Goal: Task Accomplishment & Management: Use online tool/utility

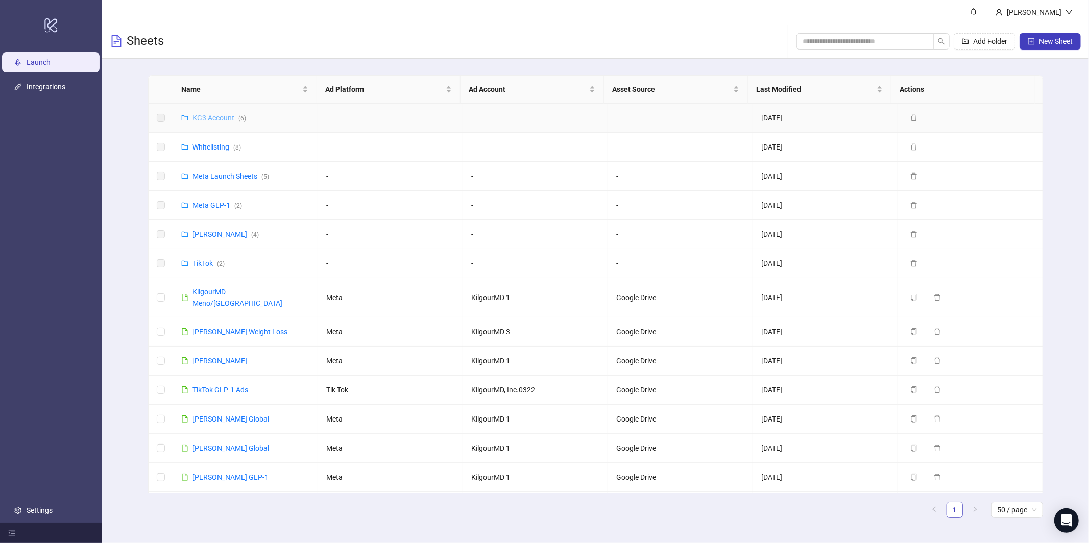
click at [218, 119] on link "KG3 Account ( 6 )" at bounding box center [219, 118] width 54 height 8
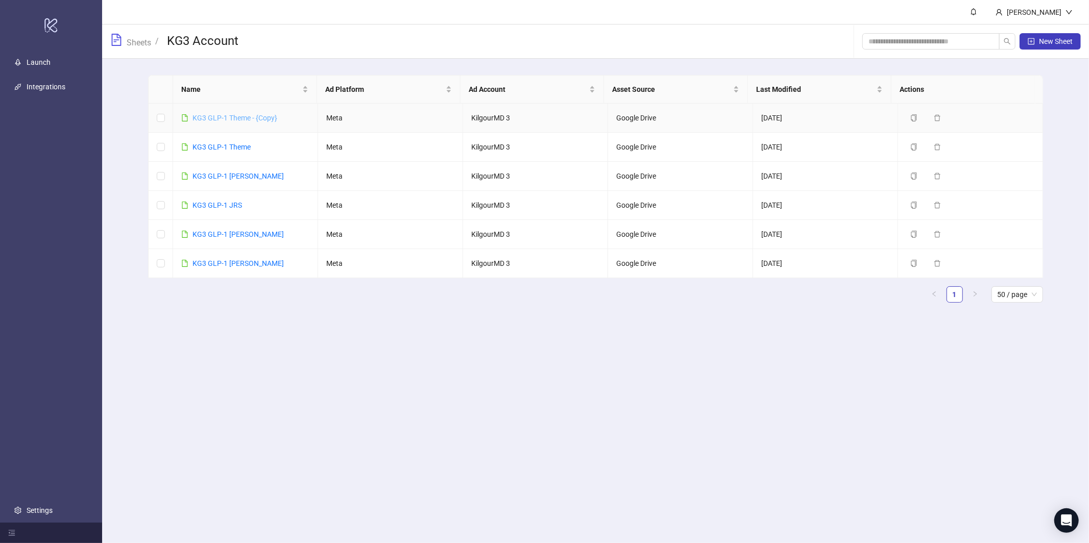
click at [234, 120] on link "KG3 GLP-1 Theme - {Copy}" at bounding box center [234, 118] width 85 height 8
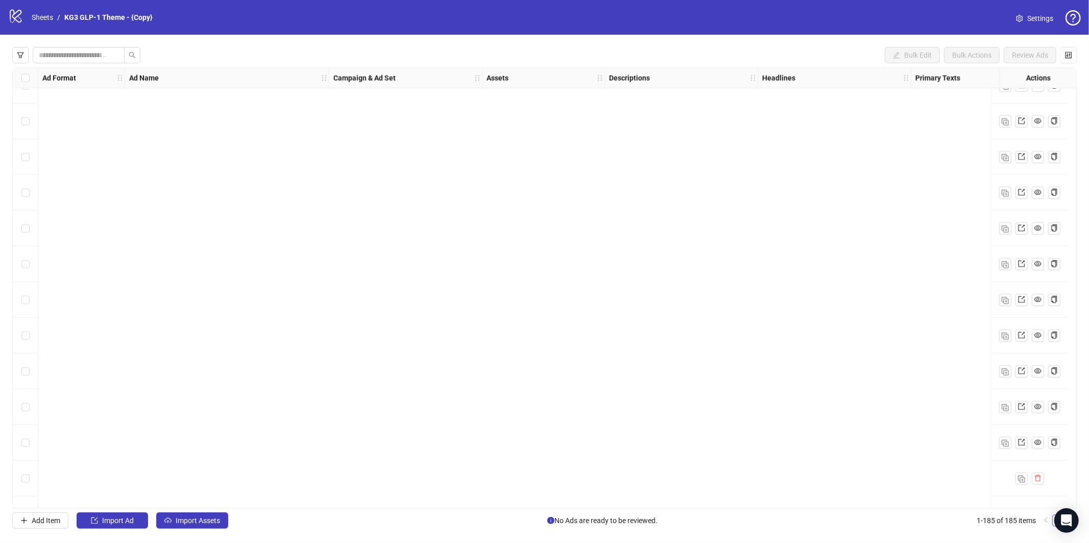
scroll to position [6196, 0]
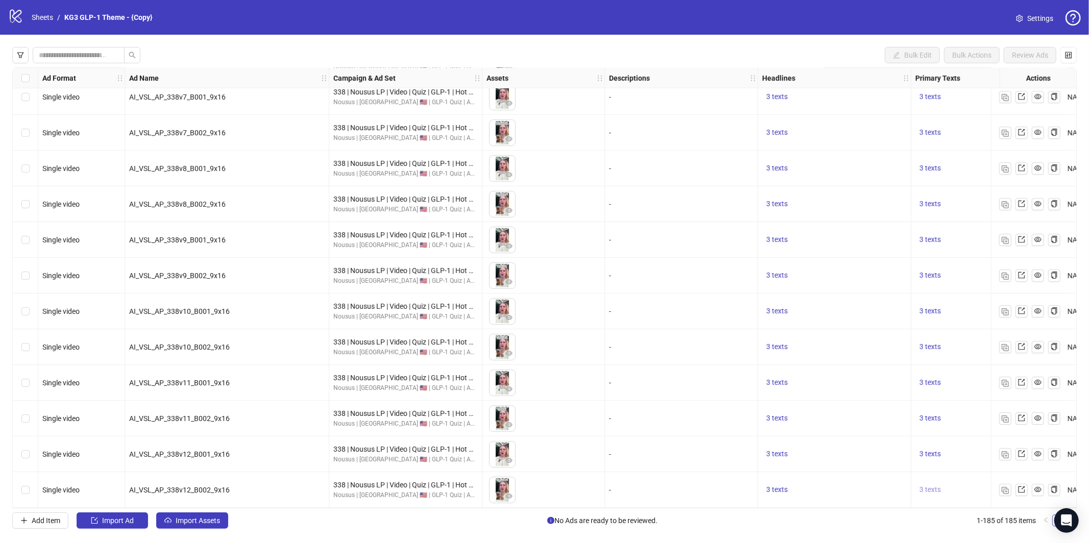
click at [938, 486] on span "3 texts" at bounding box center [930, 490] width 21 height 8
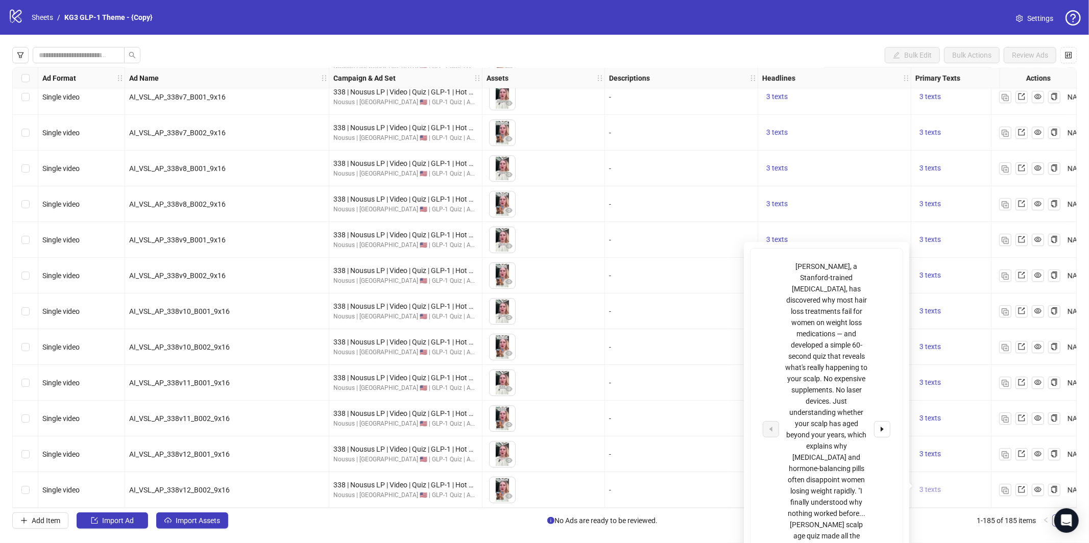
click at [937, 486] on span "3 texts" at bounding box center [930, 490] width 21 height 8
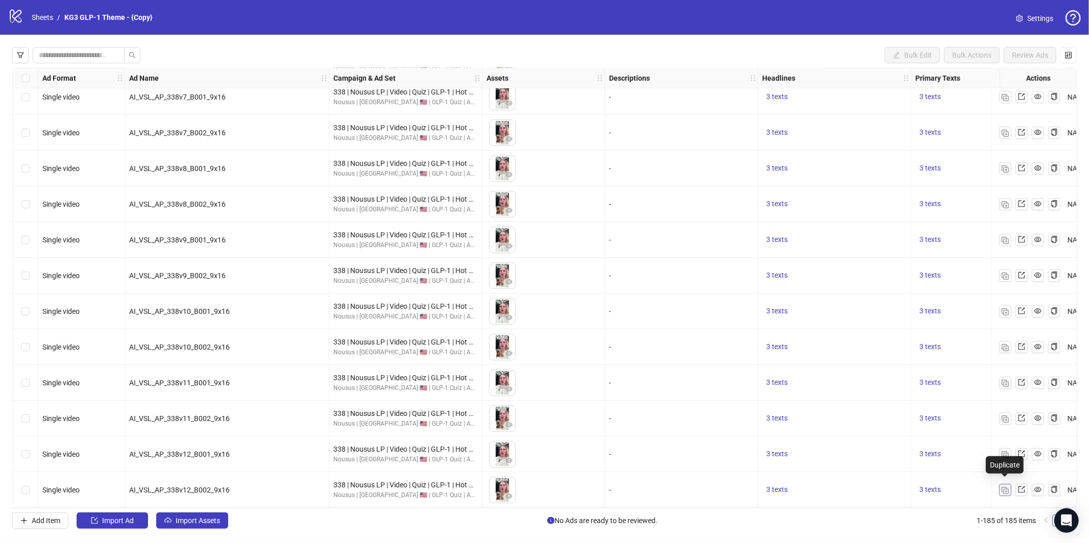
click at [980, 488] on img "button" at bounding box center [1005, 490] width 7 height 7
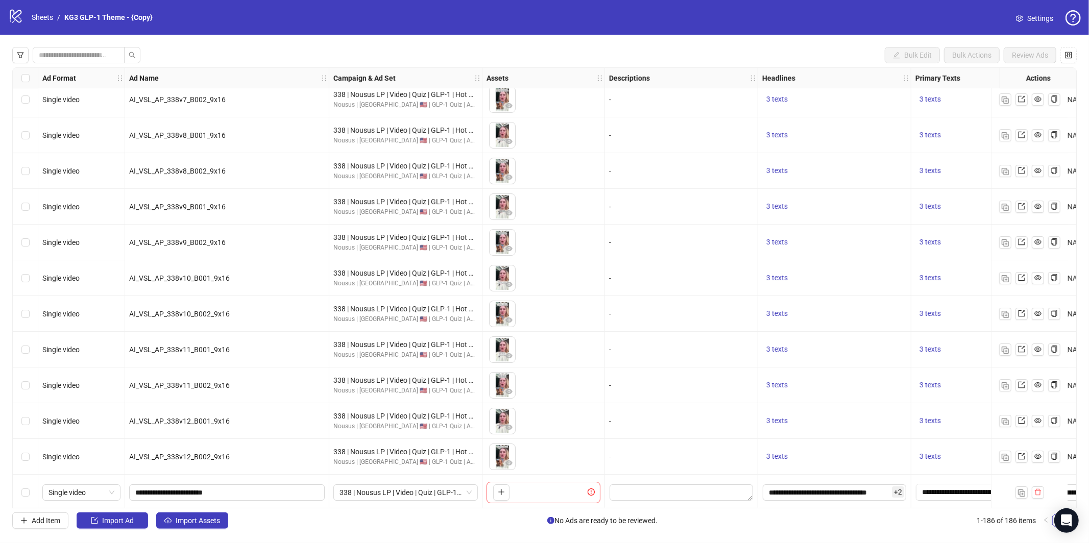
scroll to position [6231, 0]
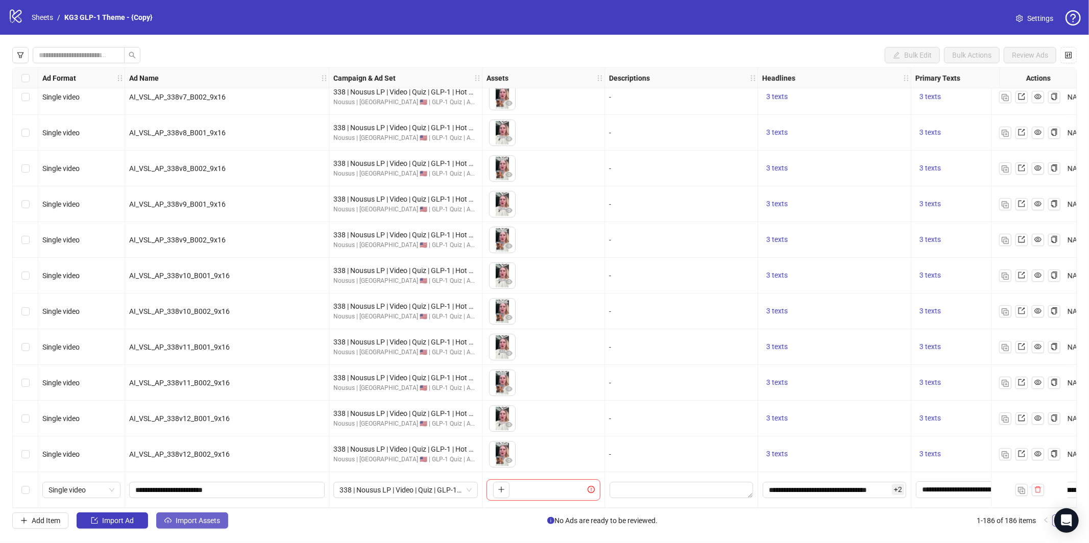
click at [191, 489] on span "Import Assets" at bounding box center [198, 521] width 44 height 8
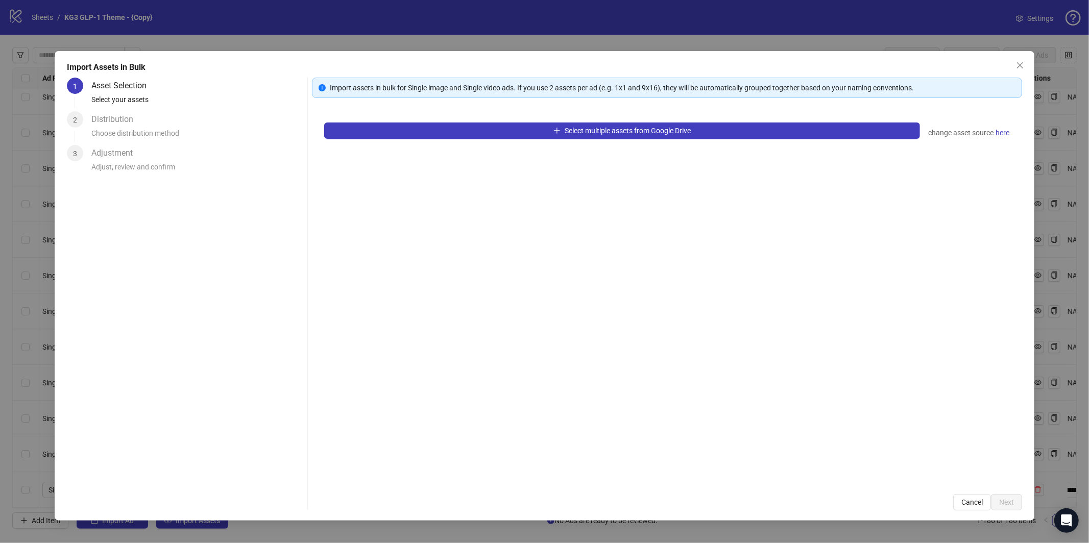
click at [442, 140] on div "Select multiple assets from Google Drive change asset source here" at bounding box center [667, 296] width 710 height 372
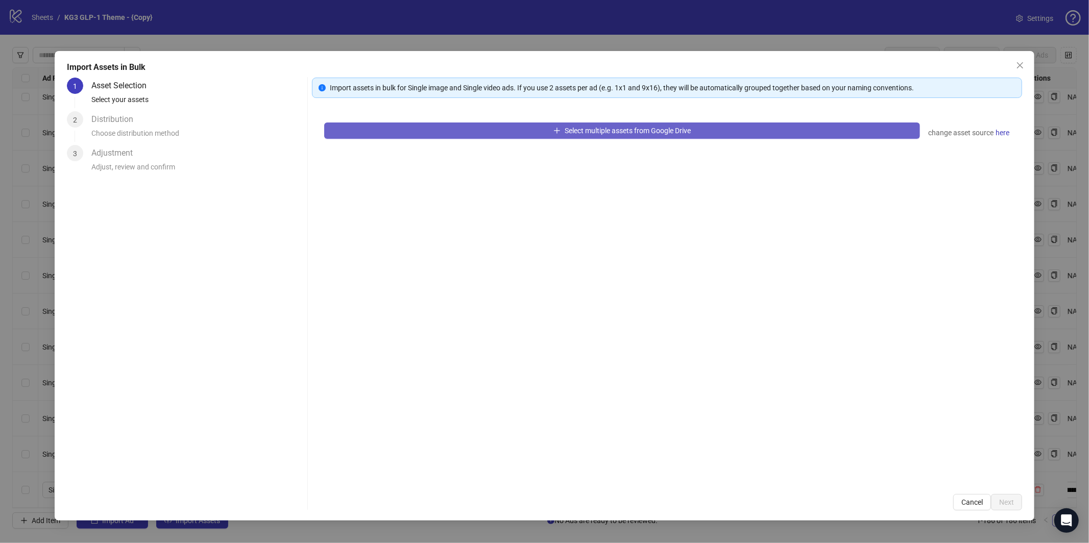
click at [436, 129] on button "Select multiple assets from Google Drive" at bounding box center [622, 131] width 596 height 16
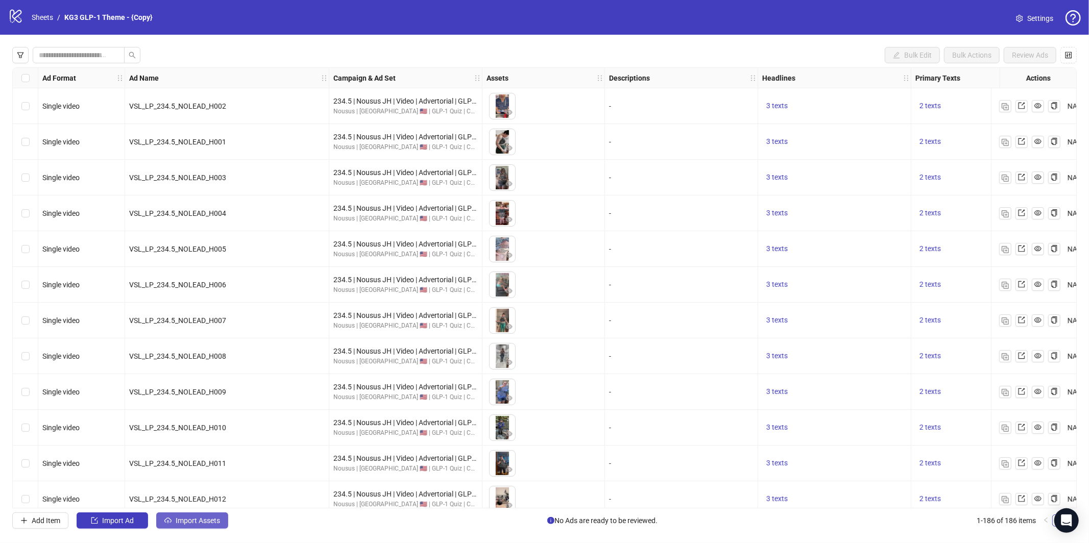
click at [178, 522] on span "Import Assets" at bounding box center [198, 521] width 44 height 8
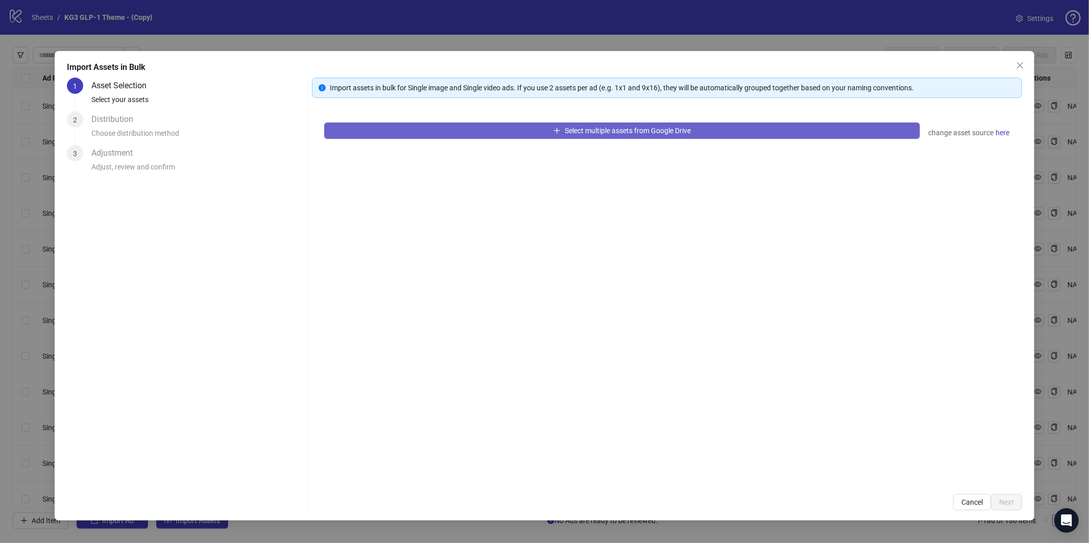
click at [400, 133] on button "Select multiple assets from Google Drive" at bounding box center [622, 131] width 596 height 16
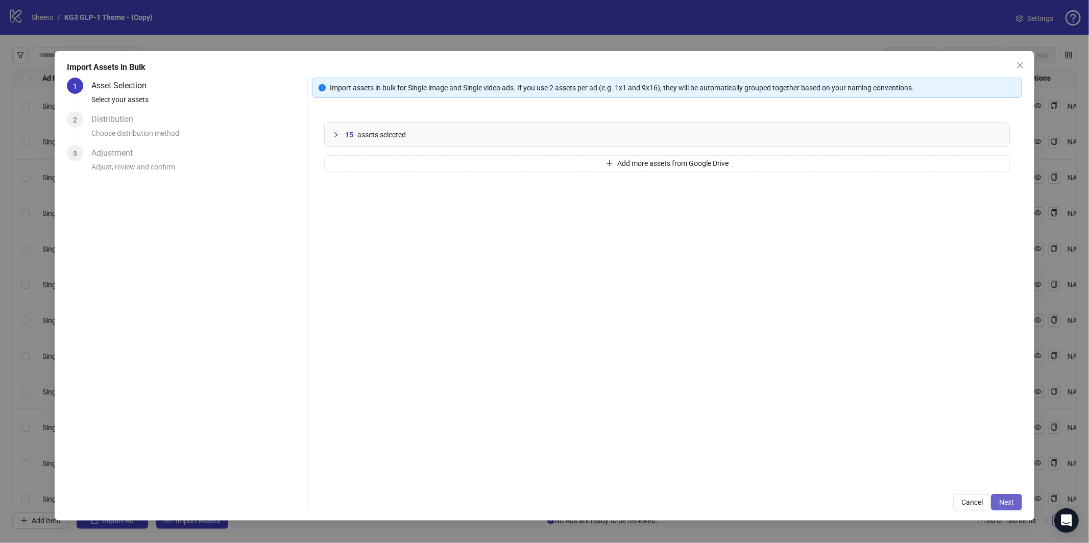
click at [1015, 502] on button "Next" at bounding box center [1006, 502] width 31 height 16
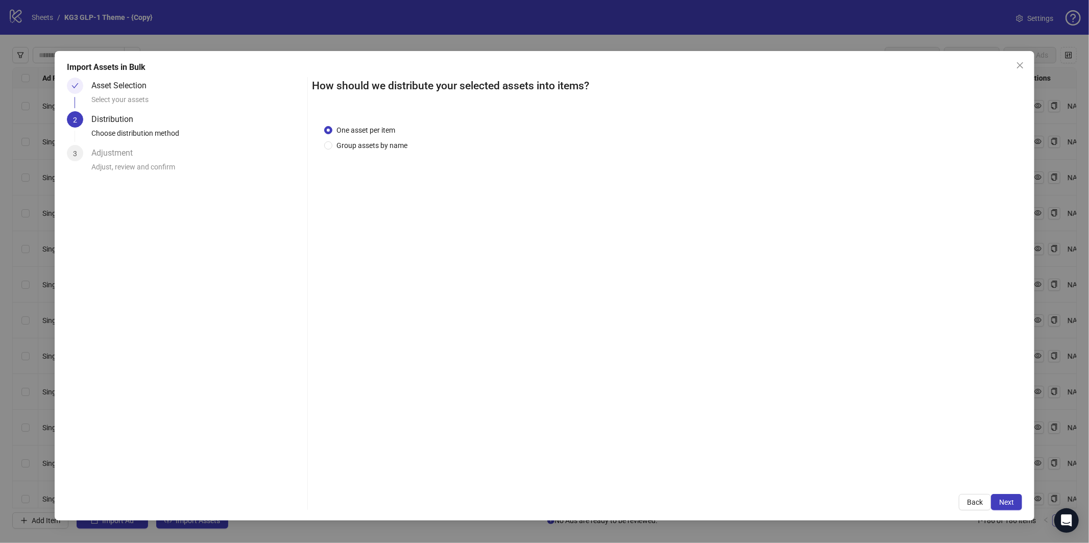
click at [1015, 500] on button "Next" at bounding box center [1006, 502] width 31 height 16
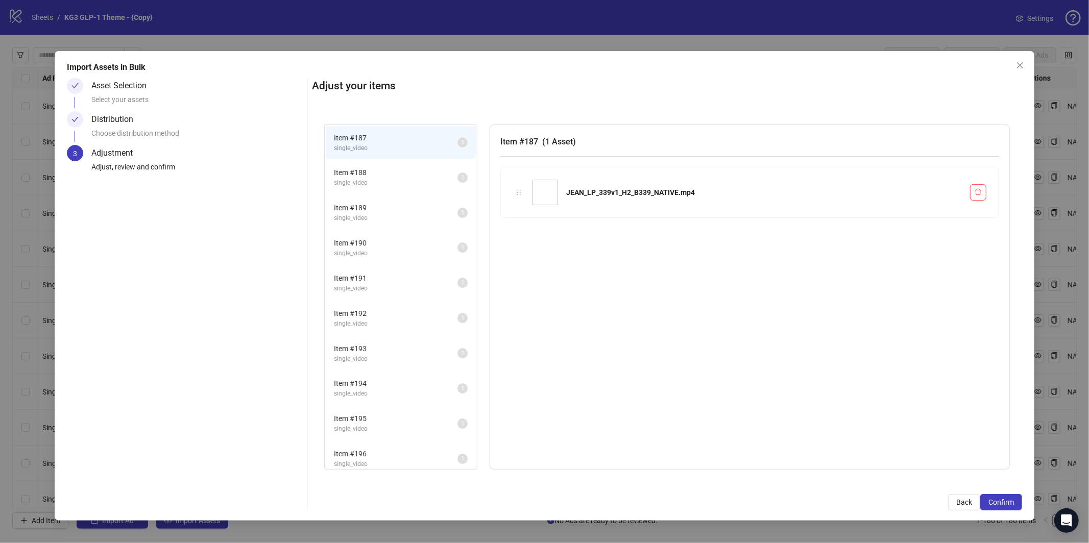
click at [1015, 500] on button "Confirm" at bounding box center [1001, 502] width 42 height 16
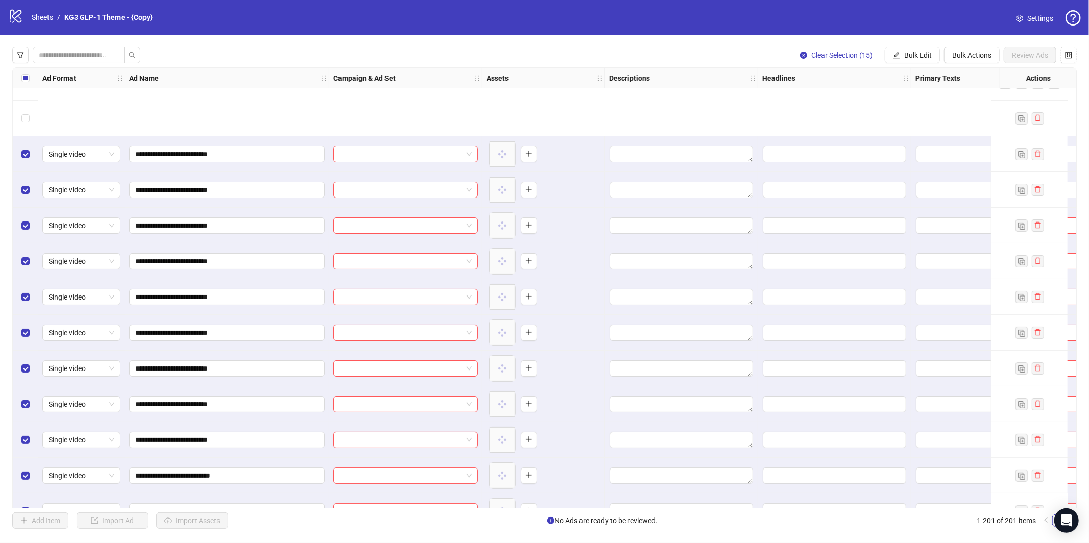
scroll to position [6767, 0]
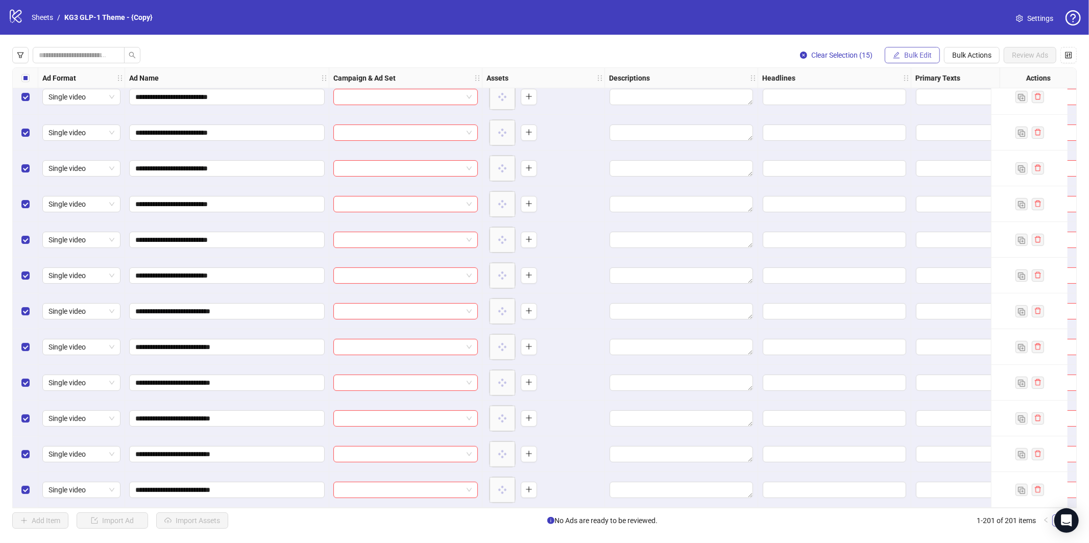
drag, startPoint x: 909, startPoint y: 51, endPoint x: 906, endPoint y: 62, distance: 11.6
click at [909, 52] on span "Bulk Edit" at bounding box center [918, 55] width 28 height 8
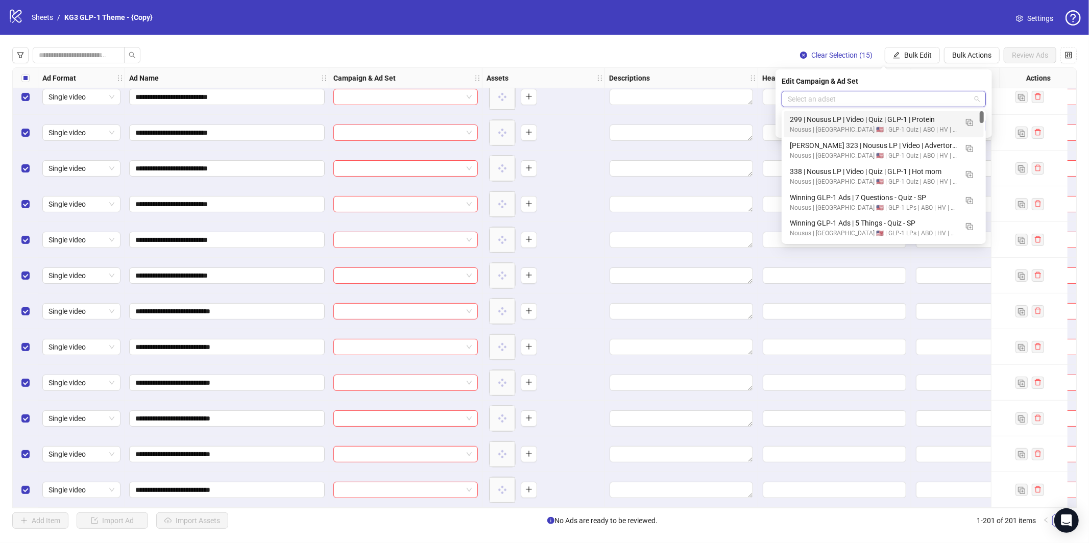
click at [878, 95] on input "search" at bounding box center [879, 98] width 183 height 15
click at [969, 122] on img "button" at bounding box center [969, 122] width 7 height 7
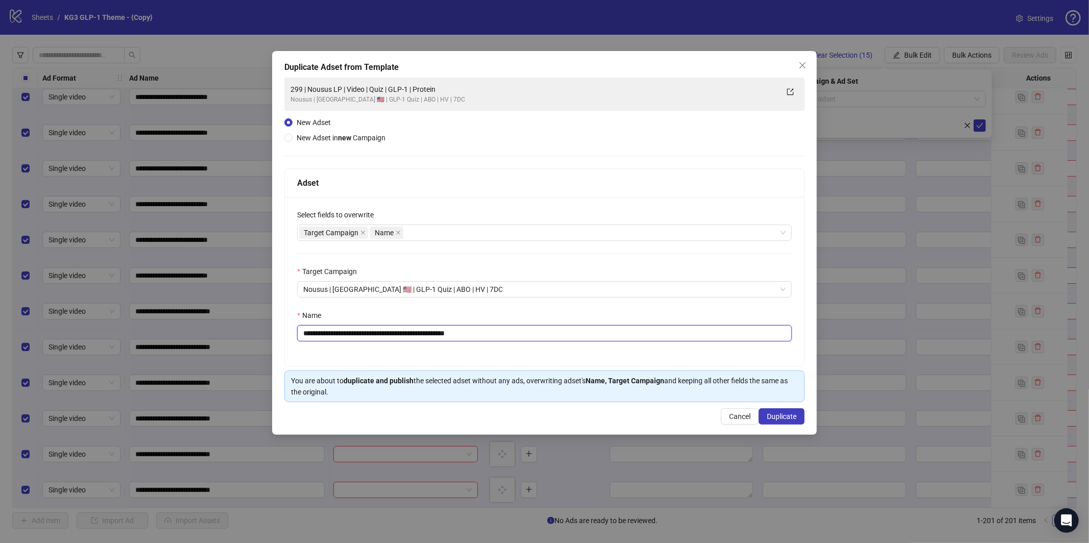
click at [487, 335] on input "**********" at bounding box center [544, 333] width 495 height 16
paste input "text"
type input "**********"
click at [784, 412] on button "Duplicate" at bounding box center [782, 416] width 46 height 16
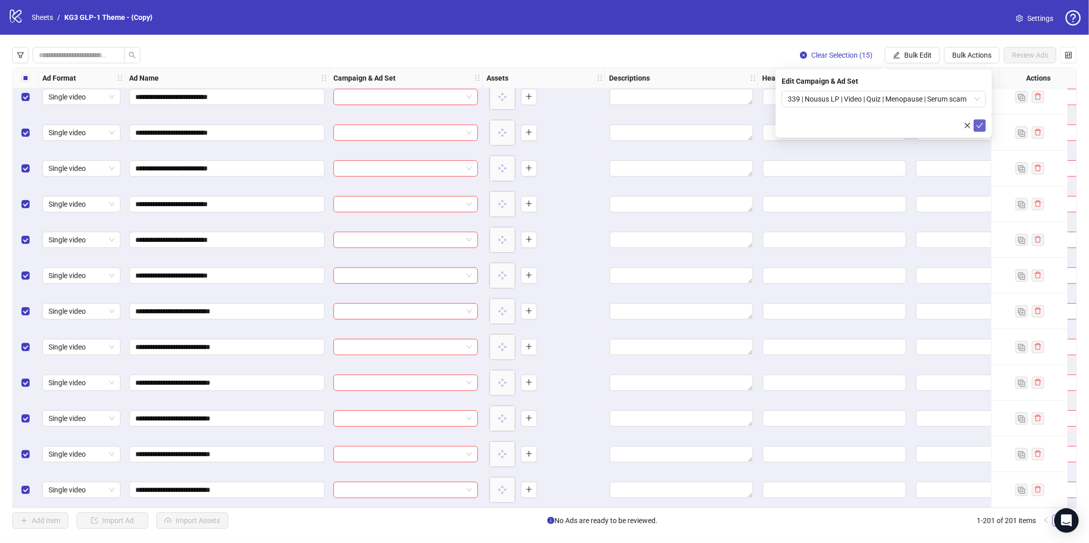
click at [982, 125] on icon "check" at bounding box center [979, 125] width 7 height 7
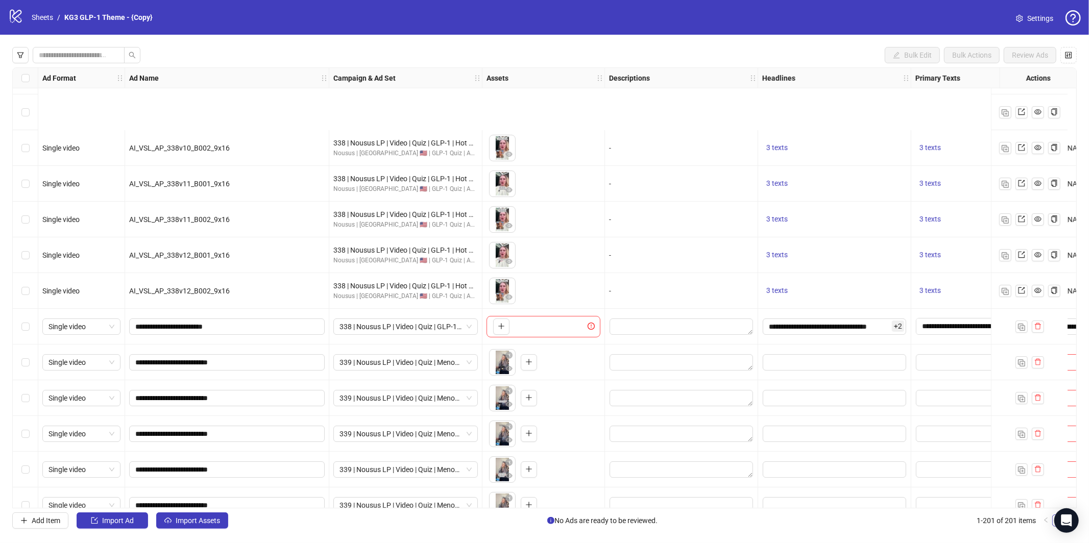
scroll to position [6490, 0]
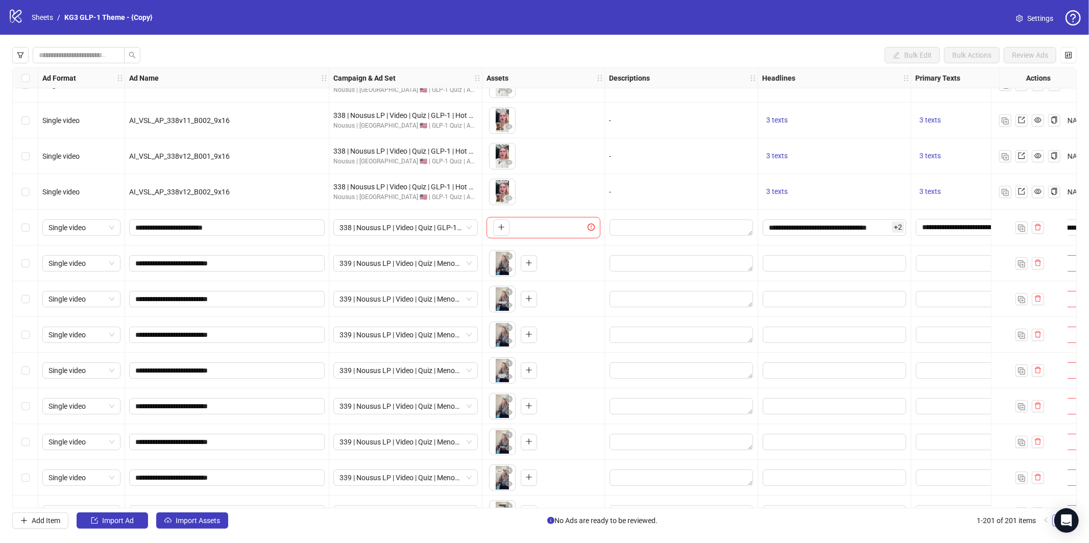
click at [19, 229] on div "Select row 186" at bounding box center [26, 228] width 26 height 36
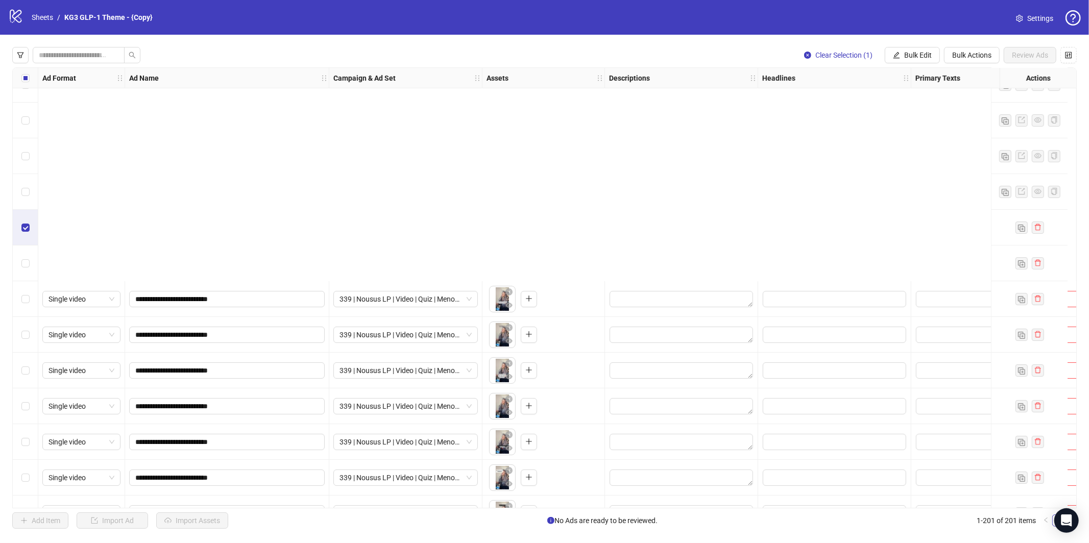
scroll to position [6767, 0]
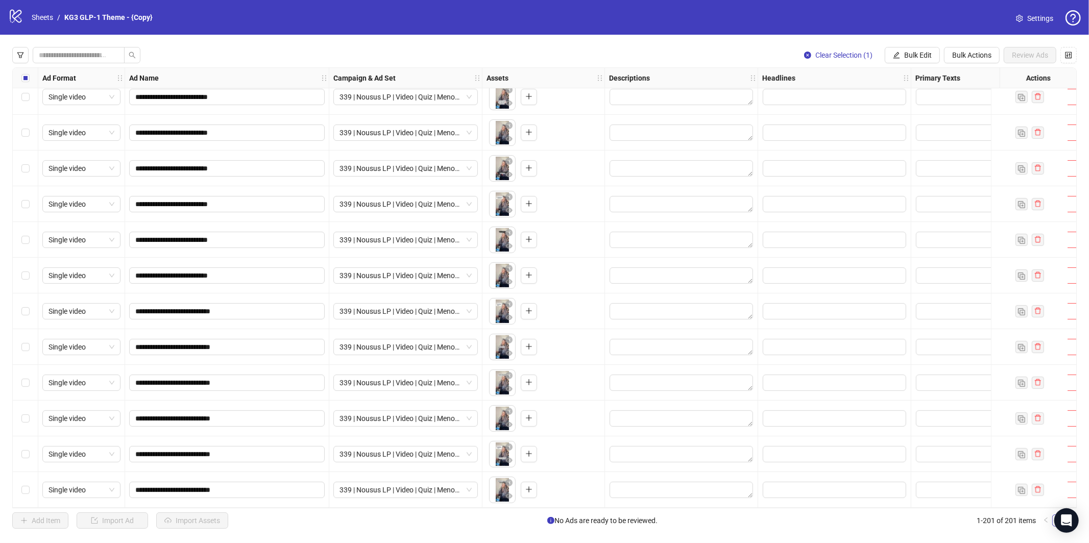
click at [25, 492] on div "Select row 201" at bounding box center [26, 490] width 26 height 36
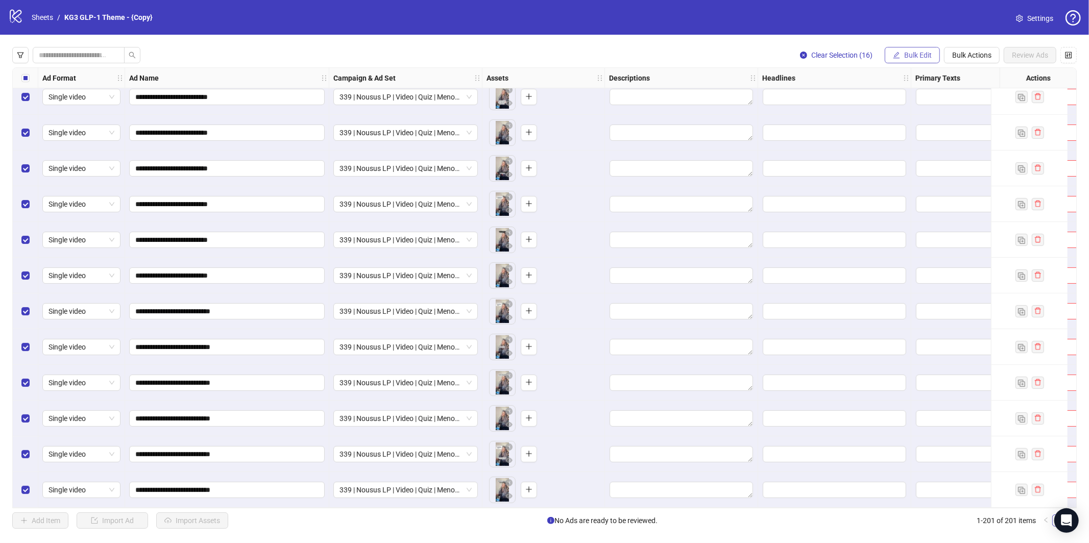
click at [917, 47] on button "Bulk Edit" at bounding box center [912, 55] width 55 height 16
click at [916, 51] on span "Bulk Edit" at bounding box center [918, 55] width 28 height 8
click at [915, 55] on span "Bulk Edit" at bounding box center [918, 55] width 28 height 8
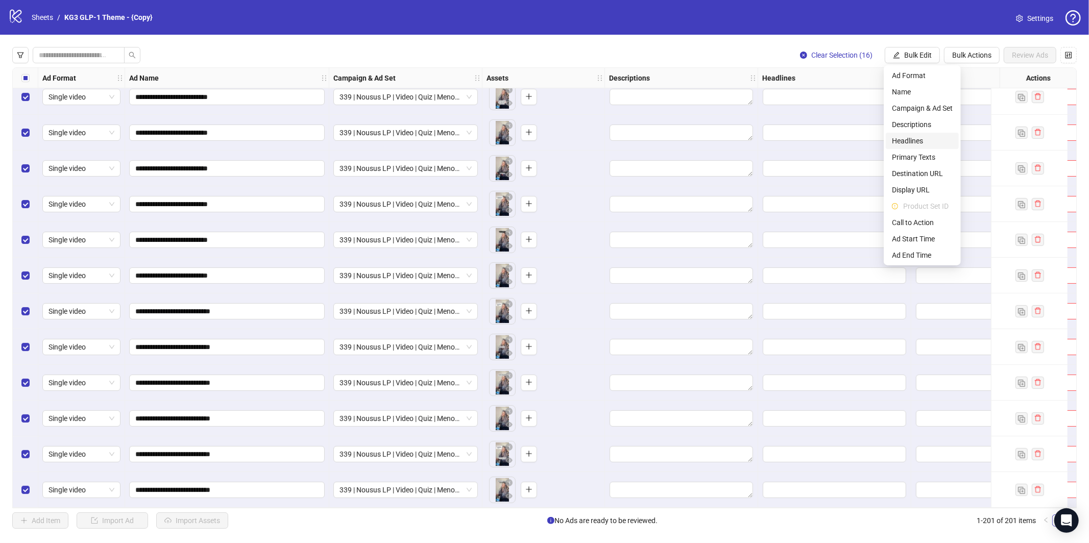
click at [917, 141] on span "Headlines" at bounding box center [922, 140] width 61 height 11
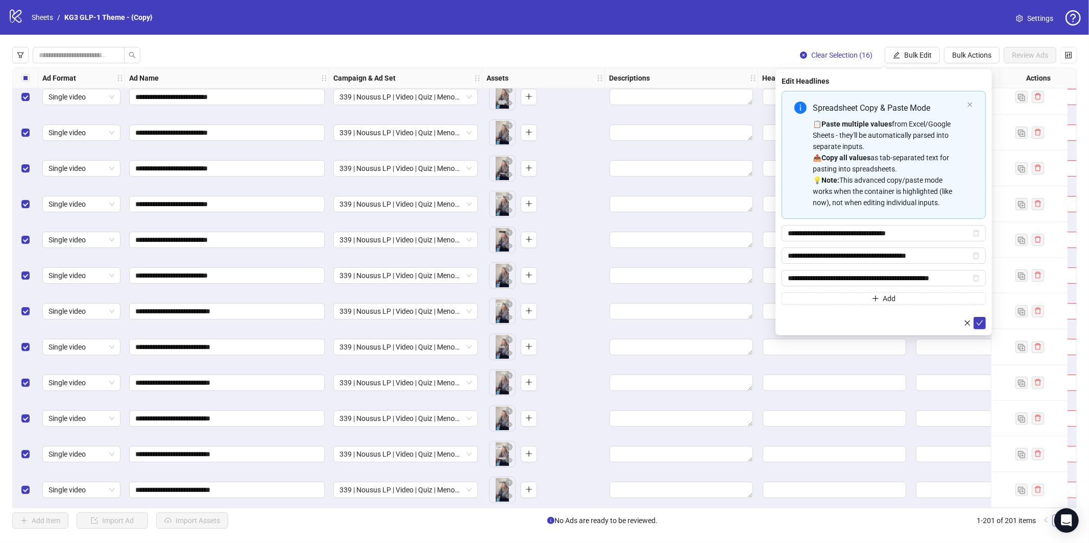
click at [984, 321] on button "submit" at bounding box center [980, 323] width 12 height 12
click at [913, 53] on span "Bulk Edit" at bounding box center [918, 55] width 28 height 8
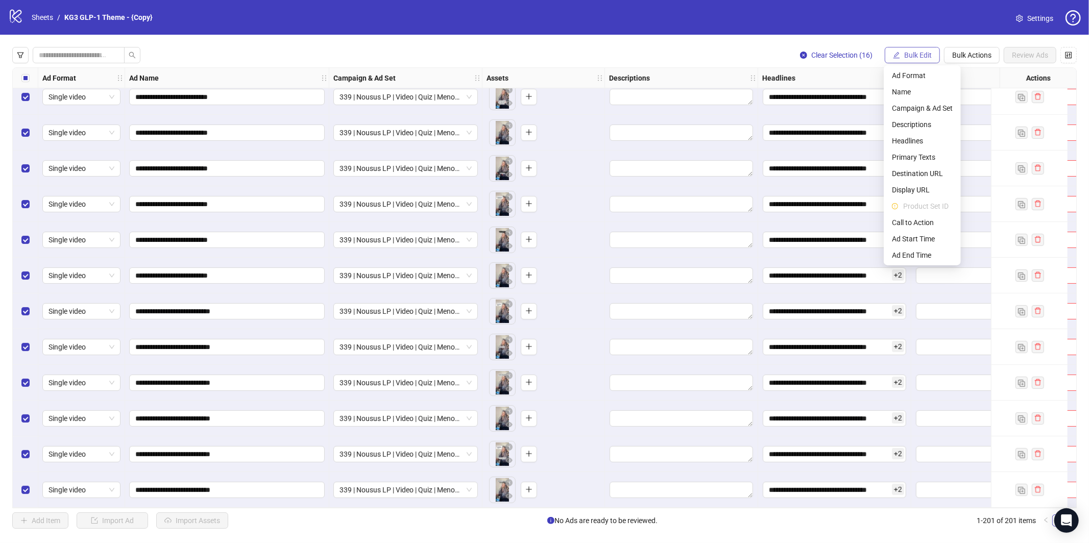
click at [913, 53] on span "Bulk Edit" at bounding box center [918, 55] width 28 height 8
click at [917, 154] on span "Primary Texts" at bounding box center [922, 157] width 61 height 11
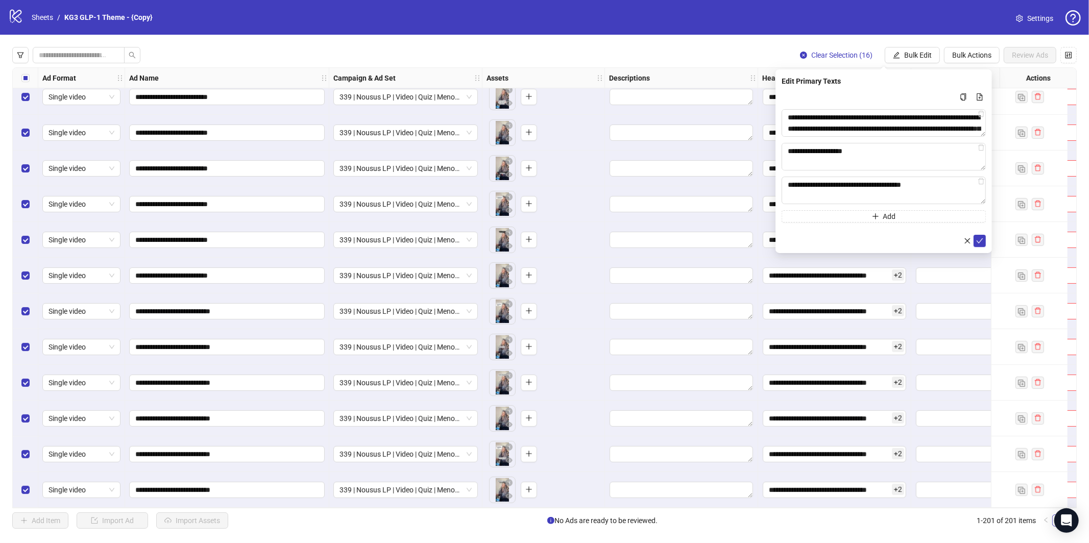
click at [983, 235] on button "submit" at bounding box center [980, 241] width 12 height 12
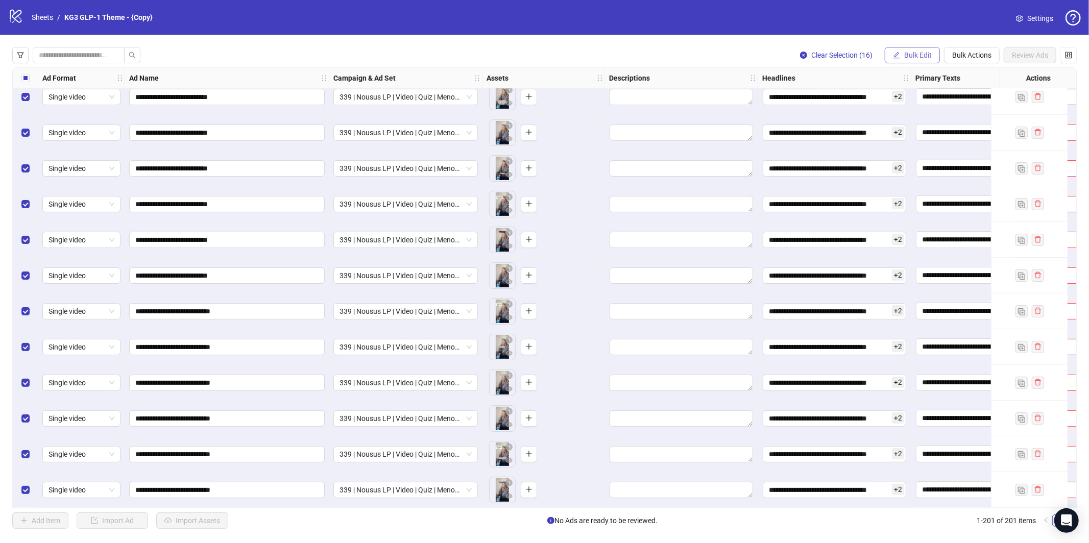
click at [911, 51] on span "Bulk Edit" at bounding box center [918, 55] width 28 height 8
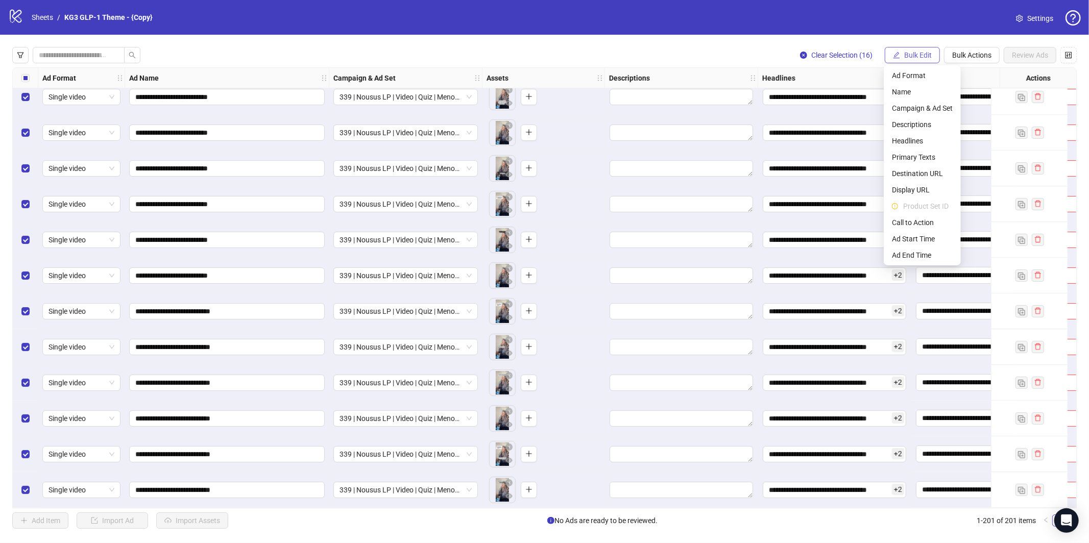
click at [912, 56] on span "Bulk Edit" at bounding box center [918, 55] width 28 height 8
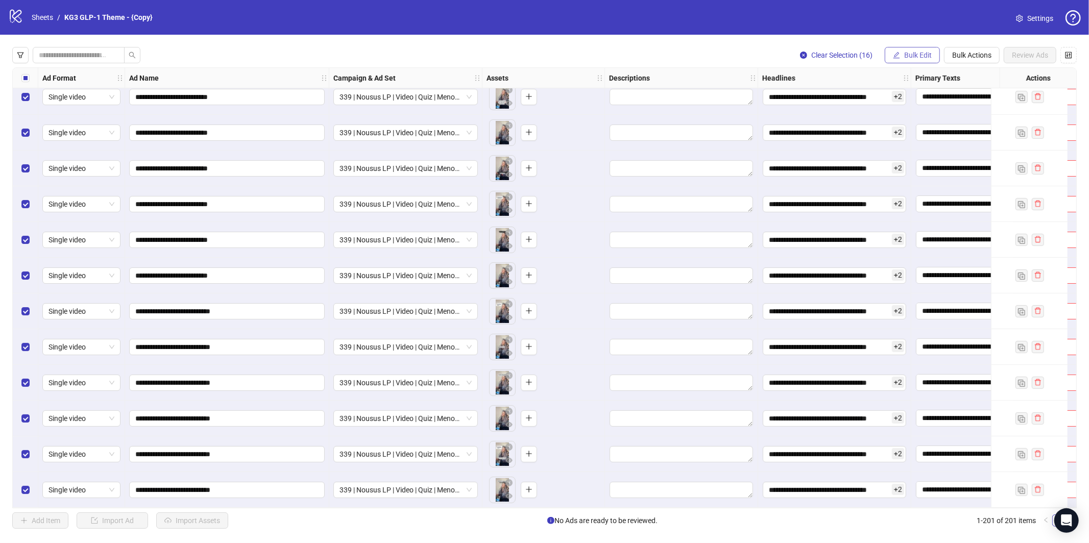
click at [912, 56] on span "Bulk Edit" at bounding box center [918, 55] width 28 height 8
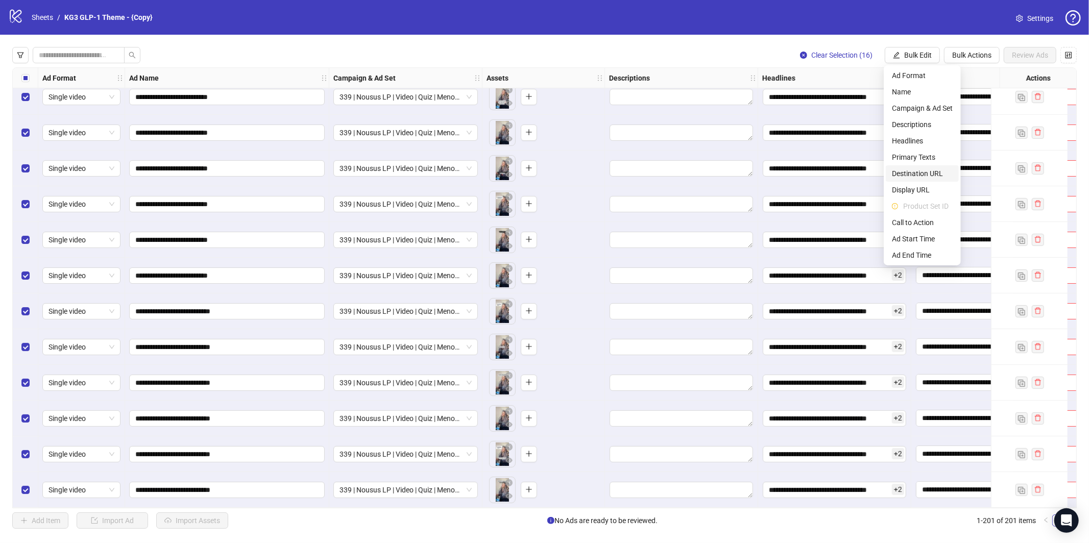
click at [915, 169] on span "Destination URL" at bounding box center [922, 173] width 61 height 11
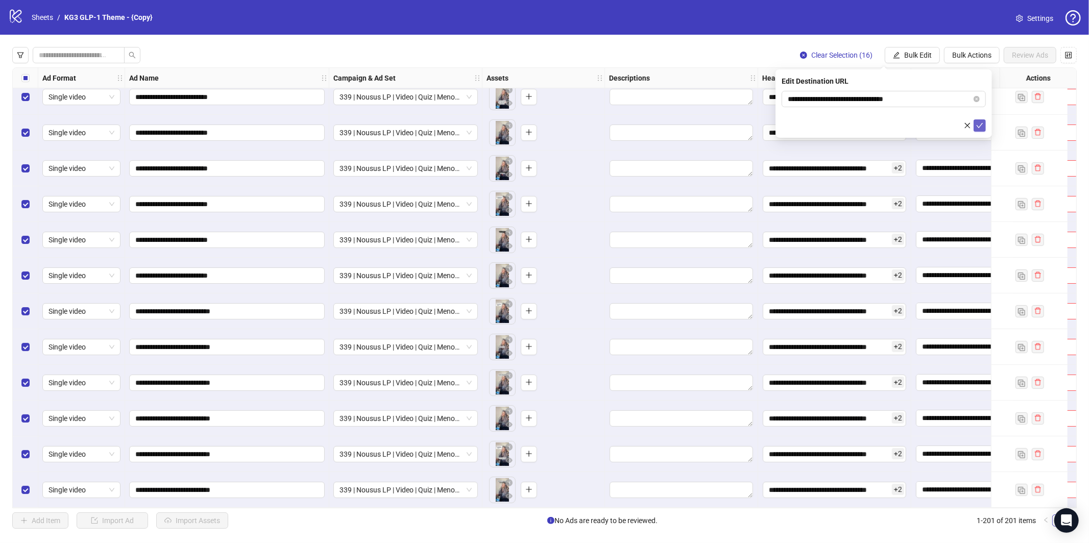
click at [974, 130] on button "submit" at bounding box center [980, 125] width 12 height 12
click at [915, 53] on span "Bulk Edit" at bounding box center [918, 55] width 28 height 8
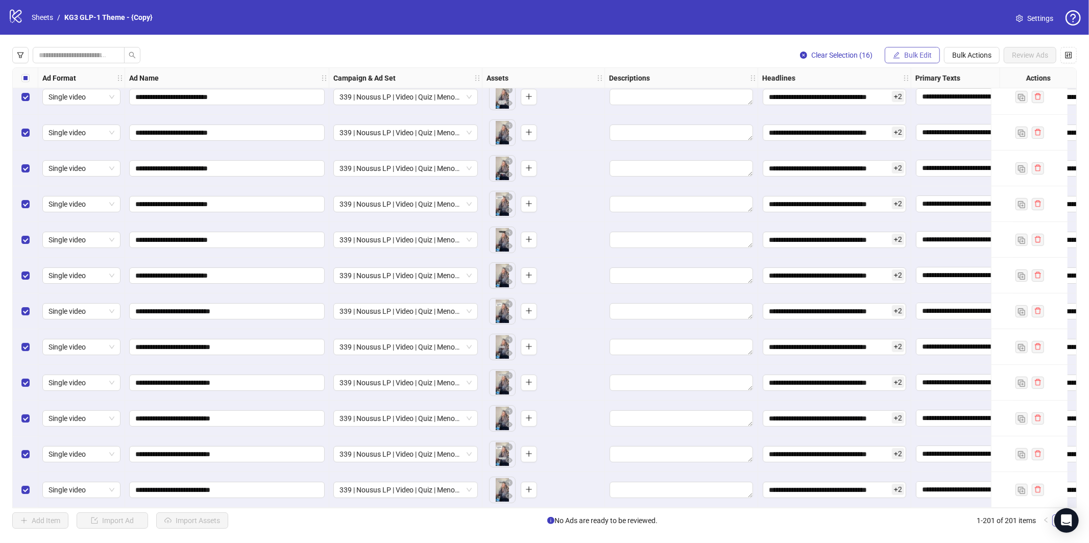
click at [915, 53] on span "Bulk Edit" at bounding box center [918, 55] width 28 height 8
click at [912, 53] on span "Bulk Edit" at bounding box center [918, 55] width 28 height 8
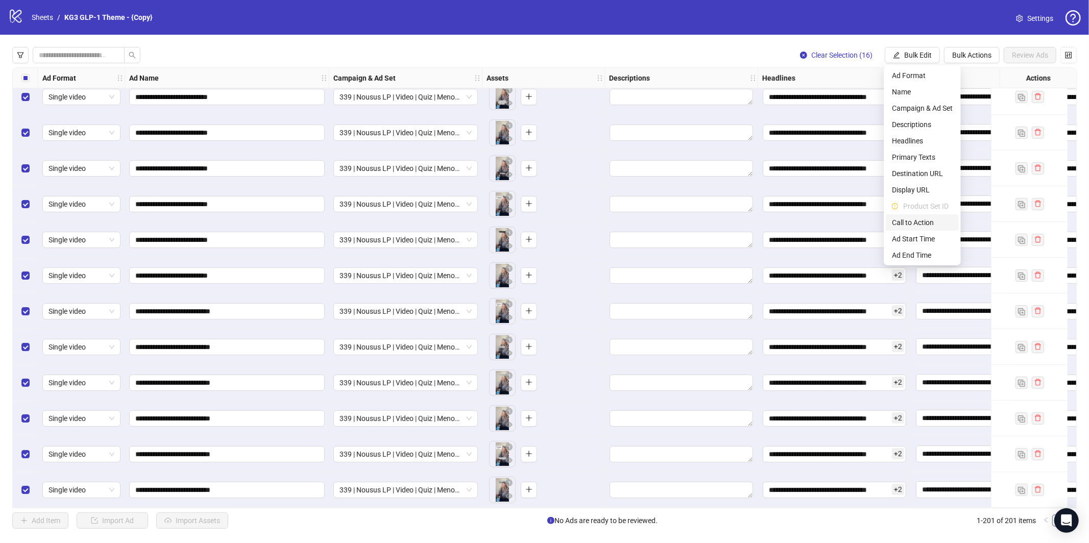
click at [918, 225] on span "Call to Action" at bounding box center [922, 222] width 61 height 11
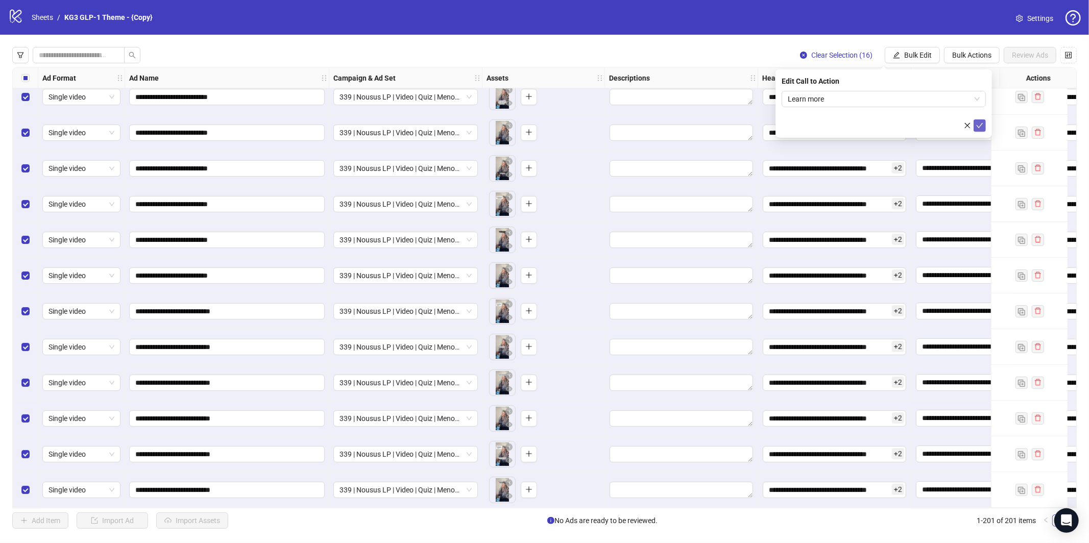
click at [979, 123] on icon "check" at bounding box center [979, 125] width 7 height 7
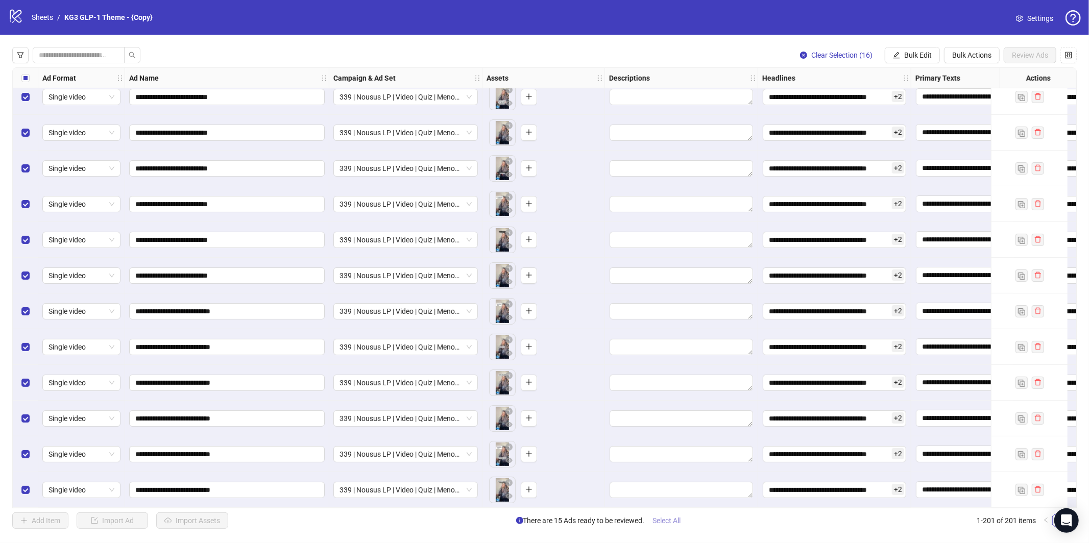
click at [672, 521] on span "Select All" at bounding box center [667, 521] width 28 height 8
click at [1033, 57] on span "Review Ads" at bounding box center [1030, 55] width 36 height 8
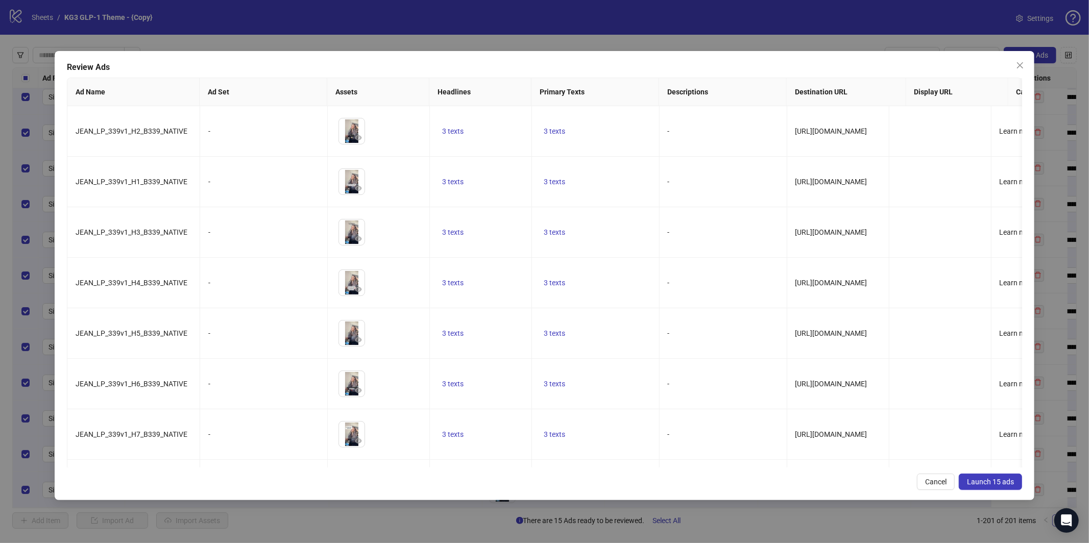
click at [989, 478] on span "Launch 15 ads" at bounding box center [990, 482] width 47 height 8
